Goal: Task Accomplishment & Management: Manage account settings

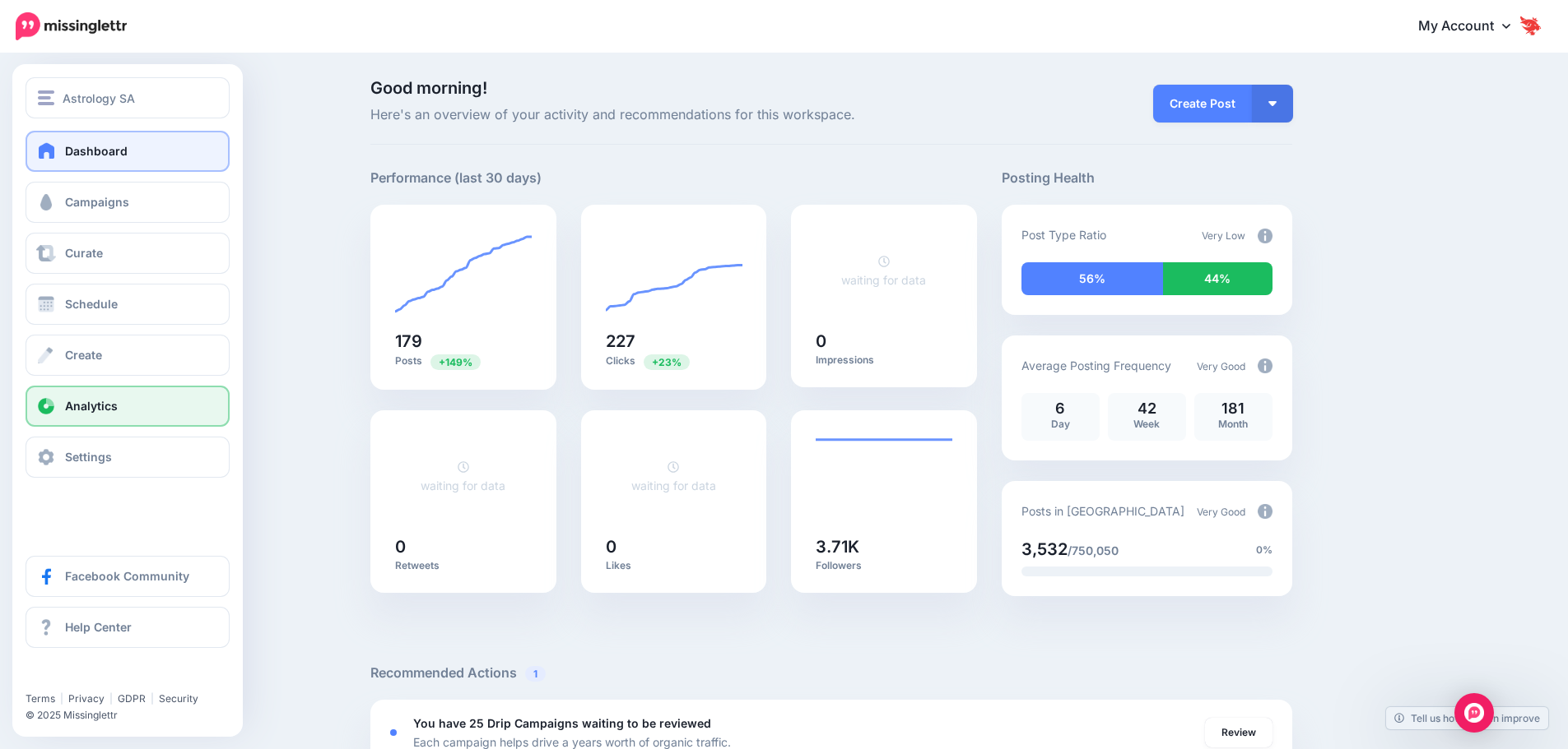
click at [75, 381] on div "Dashboard Campaigns Curate Schedule Create Analytics Settings Facebook Communit…" at bounding box center [127, 304] width 230 height 347
click at [75, 398] on link "Analytics" at bounding box center [128, 406] width 204 height 41
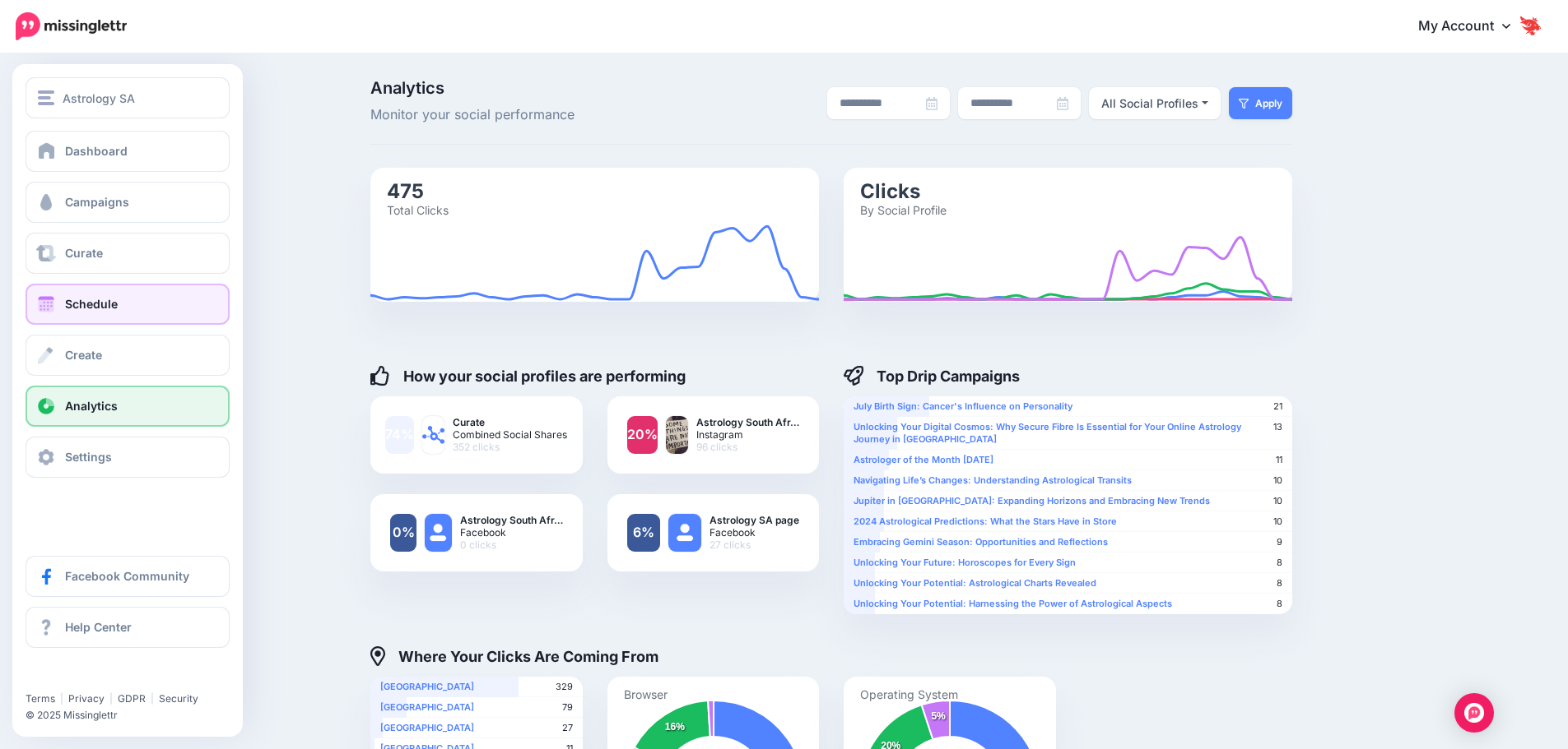
click at [101, 306] on span "Schedule" at bounding box center [91, 304] width 52 height 14
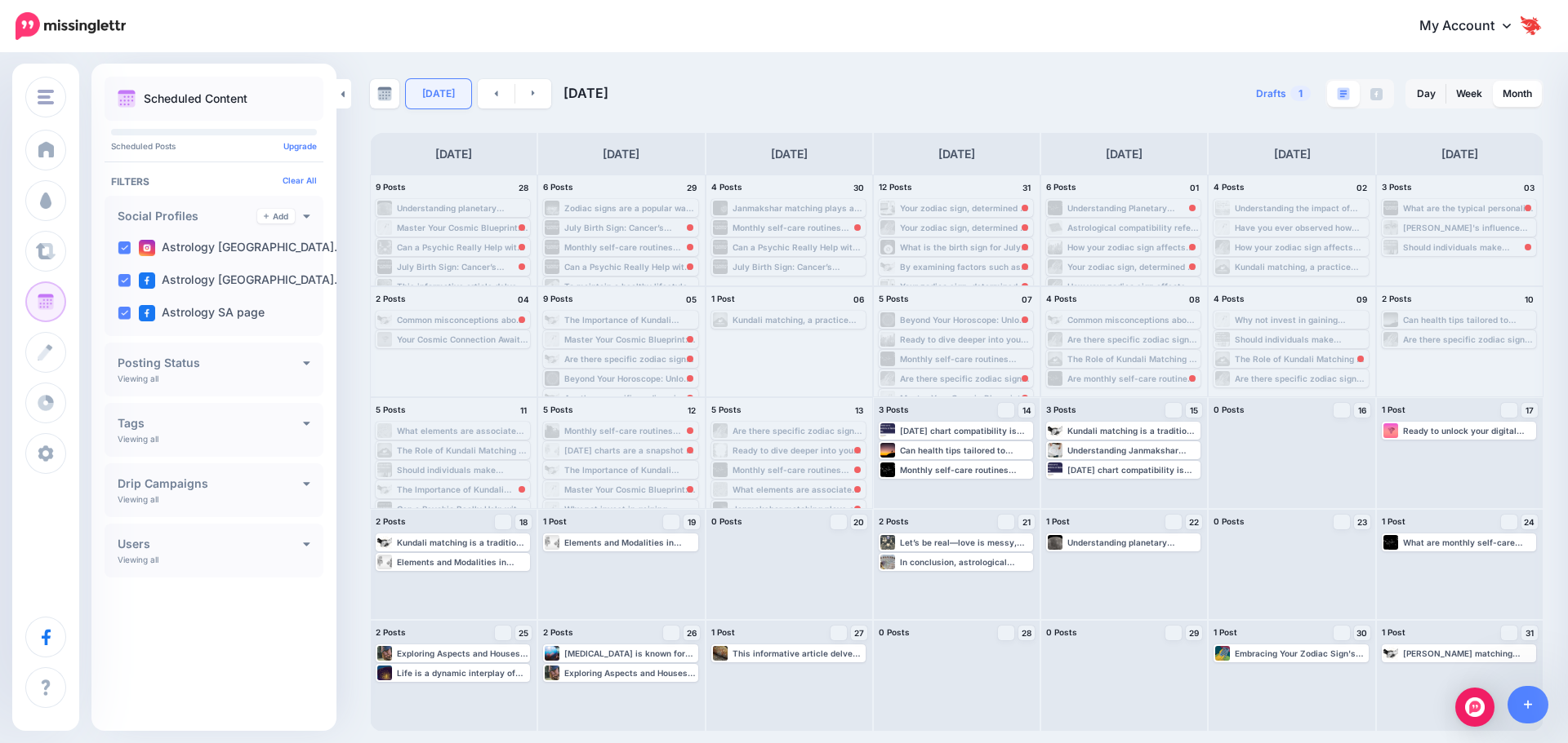
click at [446, 83] on link "[DATE]" at bounding box center [438, 94] width 66 height 29
click at [351, 718] on div "[DATE] [DATE] Drafts 1 Day Week Month PRO TIP" at bounding box center [784, 393] width 1568 height 677
